Goal: Task Accomplishment & Management: Use online tool/utility

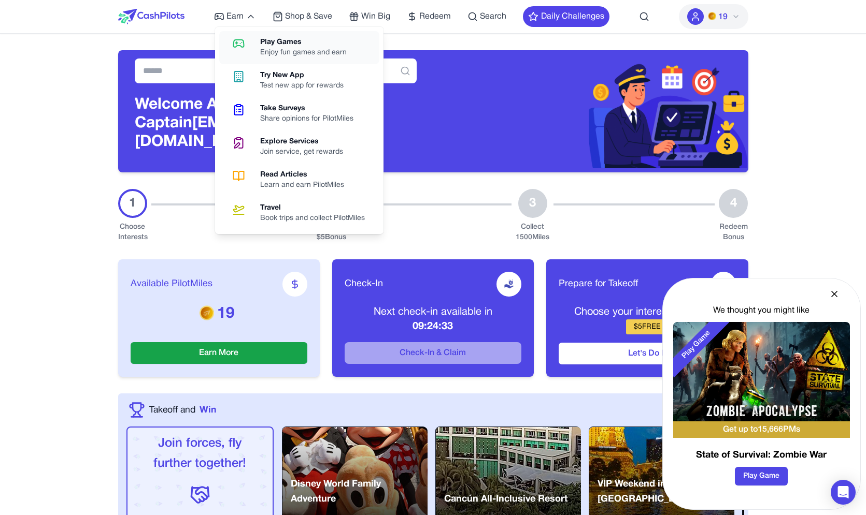
click at [289, 58] on div "Enjoy fun games and earn" at bounding box center [307, 53] width 95 height 10
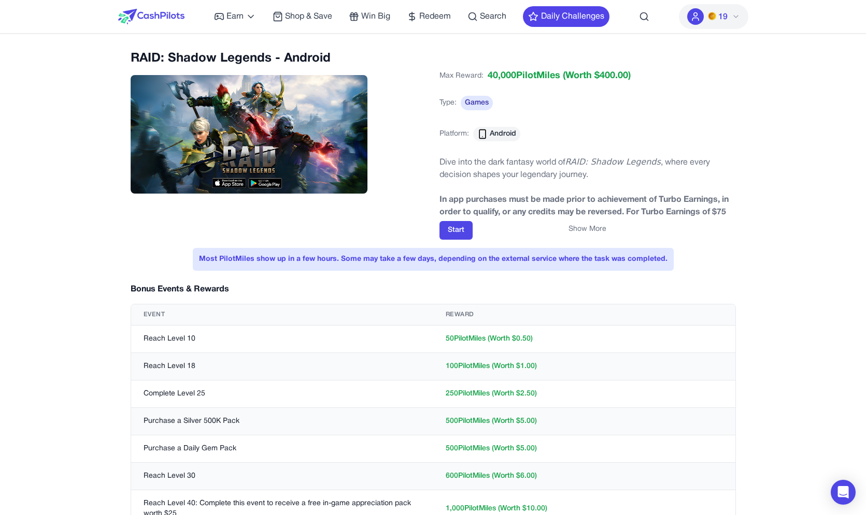
click at [581, 229] on button "Show More" at bounding box center [587, 229] width 38 height 10
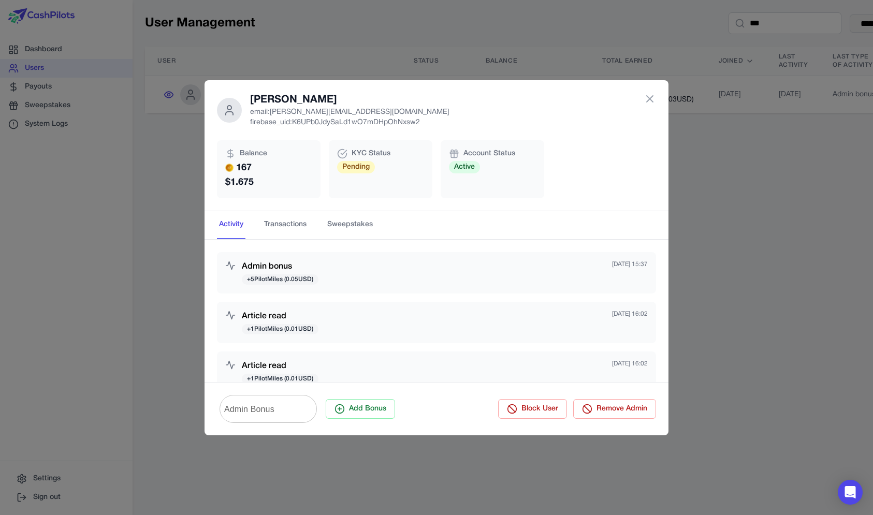
scroll to position [618, 0]
